Goal: Information Seeking & Learning: Understand process/instructions

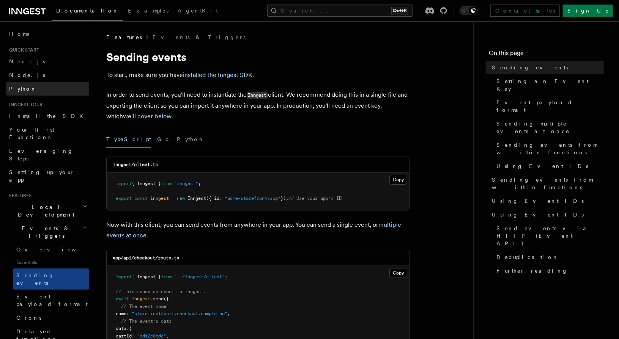
click at [15, 89] on span "Python" at bounding box center [23, 89] width 28 height 6
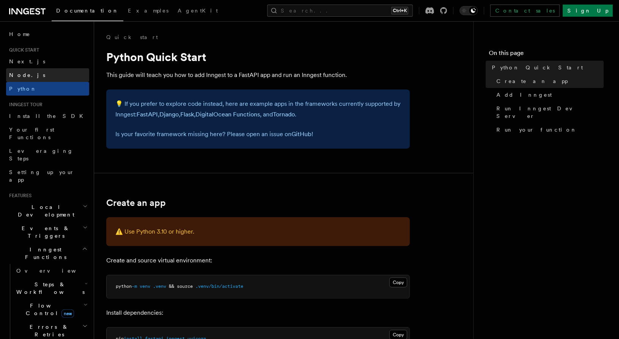
click at [17, 74] on span "Node.js" at bounding box center [27, 75] width 36 height 6
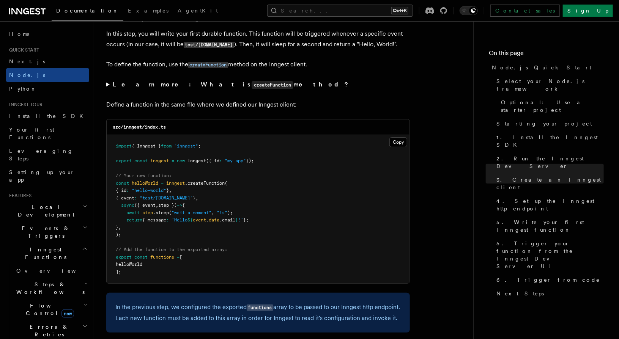
scroll to position [1481, 0]
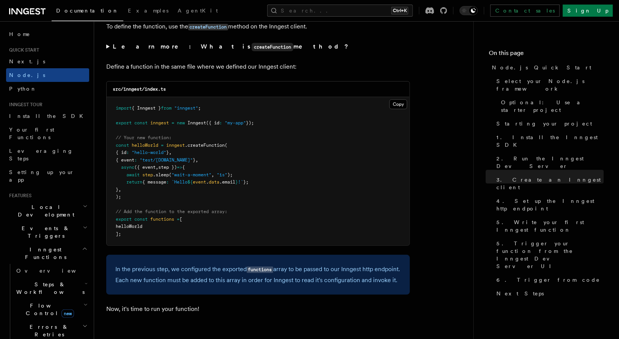
click at [37, 281] on span "Steps & Workflows" at bounding box center [48, 288] width 71 height 15
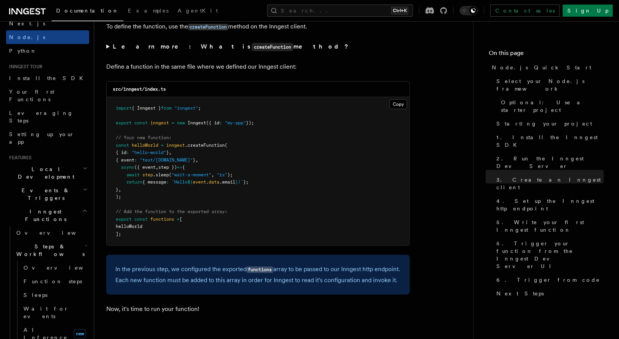
scroll to position [0, 0]
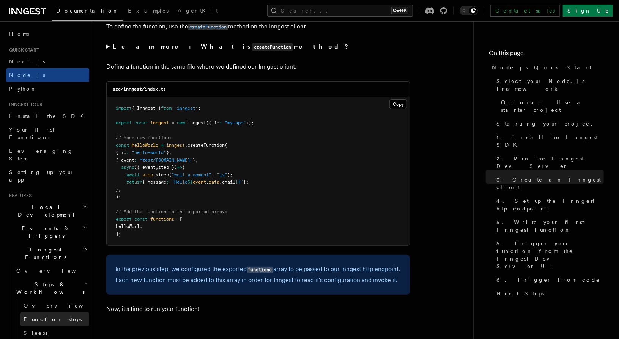
click at [48, 317] on span "Function steps" at bounding box center [53, 320] width 58 height 6
